Goal: Task Accomplishment & Management: Use online tool/utility

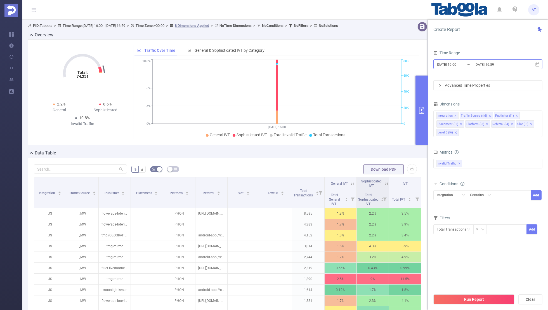
click at [470, 67] on input "[DATE] 16:00" at bounding box center [459, 65] width 45 height 8
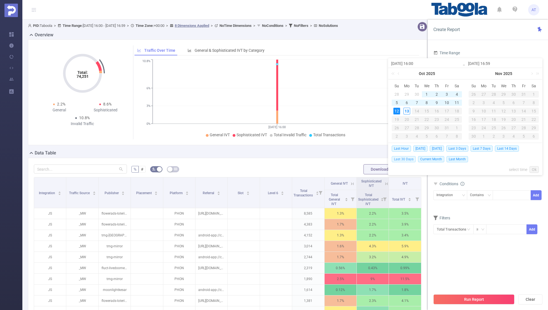
click at [411, 157] on span "Last 30 Days" at bounding box center [404, 159] width 24 height 6
type input "[DATE] 00:00"
type input "[DATE] 23:59"
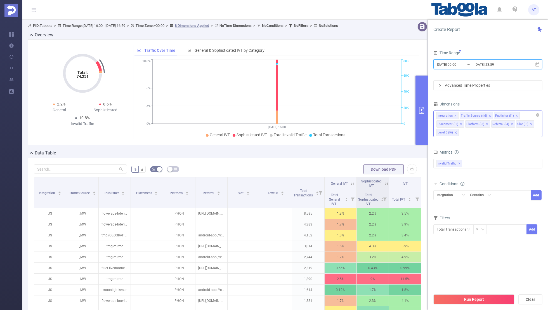
click at [456, 116] on icon "icon: close" at bounding box center [455, 115] width 3 height 3
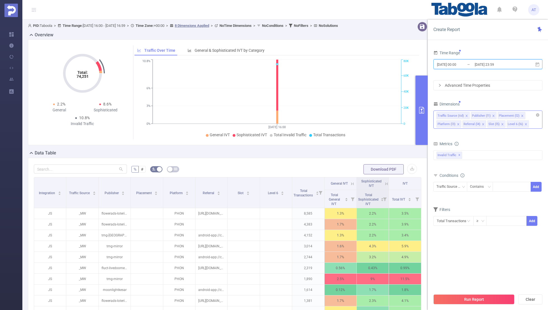
click at [466, 114] on icon "icon: close" at bounding box center [466, 115] width 3 height 3
click at [487, 115] on icon "icon: close" at bounding box center [488, 115] width 3 height 3
click at [484, 115] on icon "icon: close" at bounding box center [485, 115] width 3 height 3
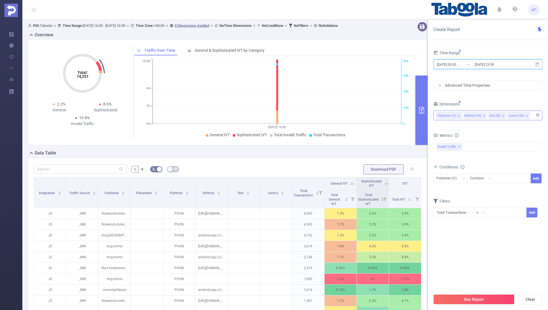
click at [483, 115] on icon "icon: close" at bounding box center [484, 115] width 3 height 3
click at [477, 115] on icon "icon: close" at bounding box center [478, 115] width 3 height 3
click at [478, 102] on div "Dimensions" at bounding box center [488, 104] width 109 height 9
click at [500, 178] on div at bounding box center [512, 178] width 32 height 9
paste input "conservativeinstitute-conservativenewsjournal"
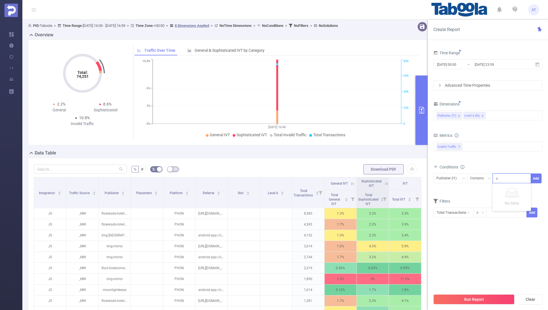
scroll to position [0, 37]
type input "conservativeinstitute-conservativenewsjournal"
click at [536, 177] on button "Add" at bounding box center [536, 178] width 11 height 10
click at [491, 215] on div "Filters" at bounding box center [488, 219] width 109 height 9
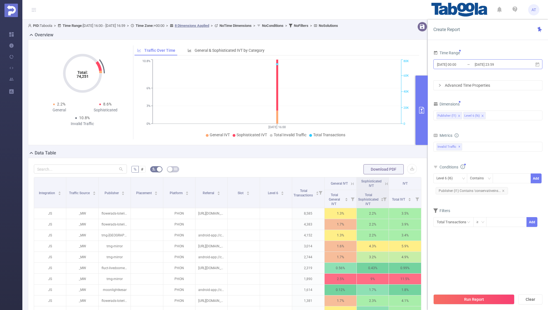
click at [460, 64] on input "[DATE] 00:00" at bounding box center [459, 65] width 45 height 8
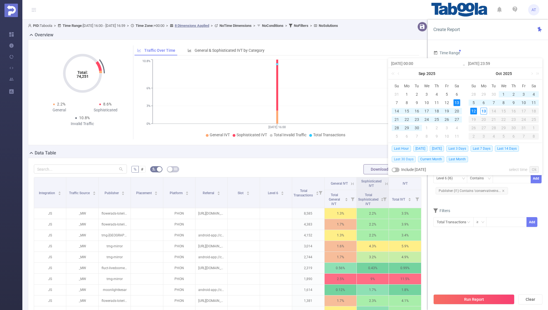
click at [403, 159] on span "Last 30 Days" at bounding box center [404, 159] width 24 height 6
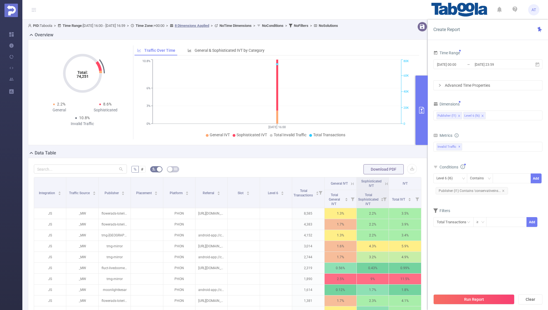
click at [453, 249] on section "Time Range [DATE] 00:00 _ [DATE] 23:59 Advanced Time Properties Dimensions Publ…" at bounding box center [488, 169] width 109 height 241
click at [456, 298] on button "Run Report" at bounding box center [474, 299] width 81 height 10
